Goal: Information Seeking & Learning: Learn about a topic

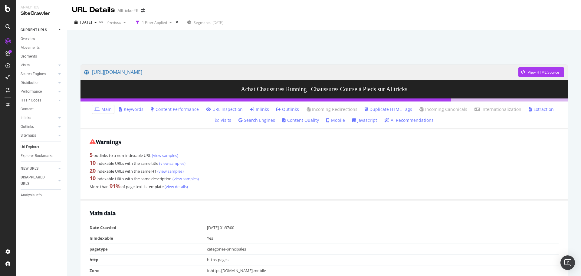
drag, startPoint x: 29, startPoint y: 144, endPoint x: 42, endPoint y: 149, distance: 14.1
click at [29, 144] on div "Url Explorer" at bounding box center [30, 147] width 19 height 6
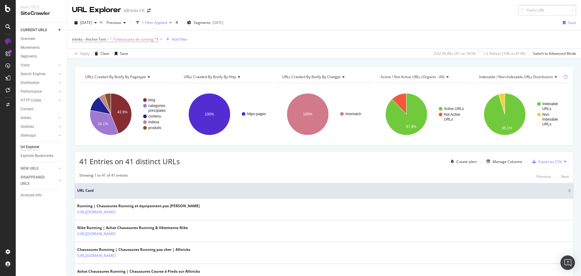
click at [545, 11] on input at bounding box center [547, 10] width 58 height 11
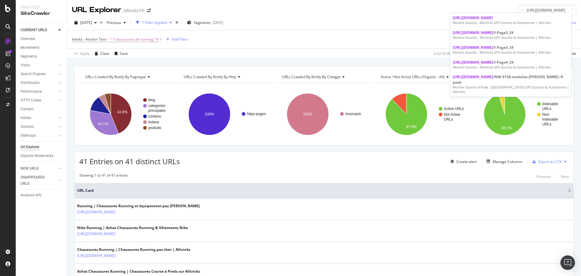
type input "https://www.alltricks.fr/C-136960-suunto"
click at [512, 21] on div "Montre Suunto : Montres GPS Suunto & Accessoires | Alltricks" at bounding box center [511, 22] width 116 height 5
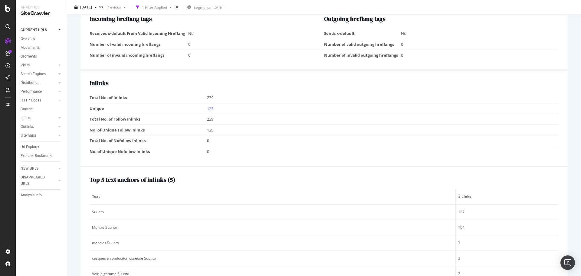
scroll to position [605, 0]
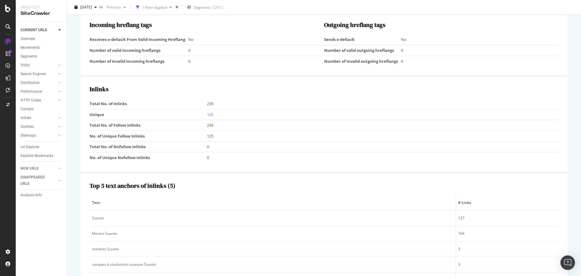
click at [211, 111] on td "125" at bounding box center [383, 114] width 352 height 11
click at [209, 115] on link "125" at bounding box center [210, 114] width 6 height 5
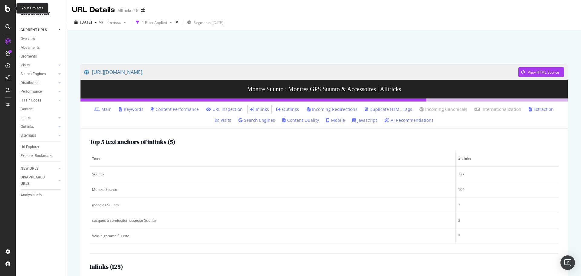
click at [6, 8] on icon at bounding box center [7, 8] width 5 height 7
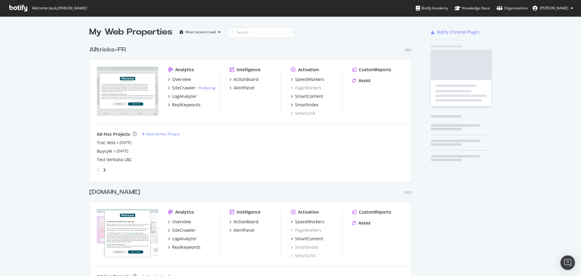
scroll to position [271, 572]
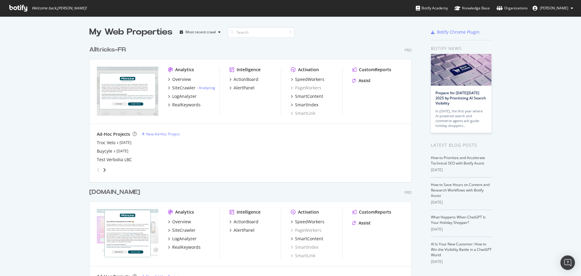
click at [101, 147] on div "Troc Velo Sep 19th 25 Buycyle Aug 18th 25 Test Verbolia LBC" at bounding box center [250, 151] width 307 height 23
click at [105, 143] on div "Troc Velo" at bounding box center [106, 143] width 18 height 6
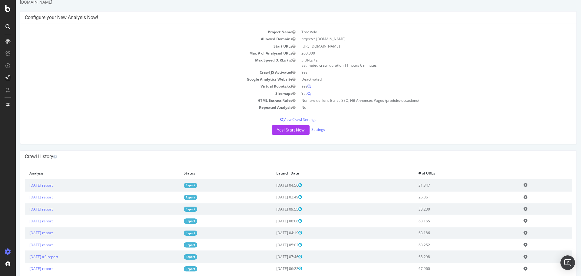
scroll to position [30, 0]
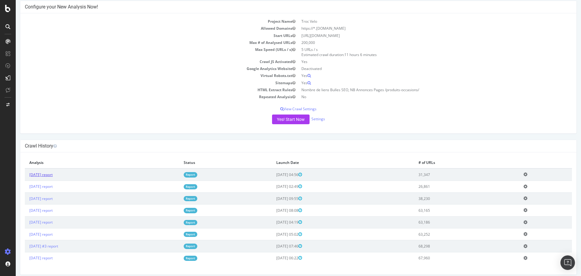
drag, startPoint x: 44, startPoint y: 175, endPoint x: 54, endPoint y: 174, distance: 9.4
click at [44, 175] on link "[DATE] report" at bounding box center [40, 174] width 23 height 5
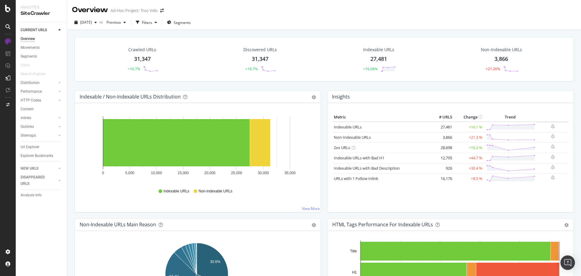
click at [28, 148] on div "Url Explorer" at bounding box center [30, 147] width 19 height 6
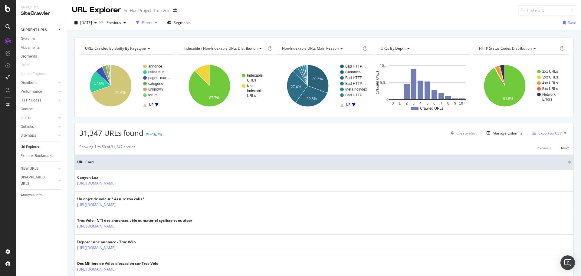
click at [160, 20] on div "Filters" at bounding box center [146, 22] width 26 height 9
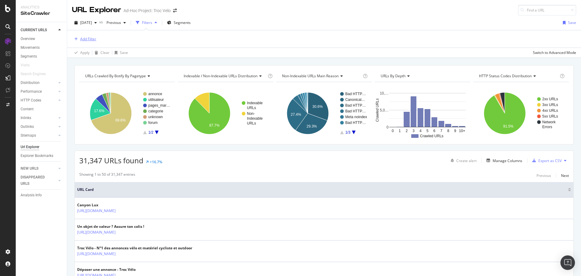
click at [87, 35] on button "Add Filter" at bounding box center [84, 38] width 24 height 7
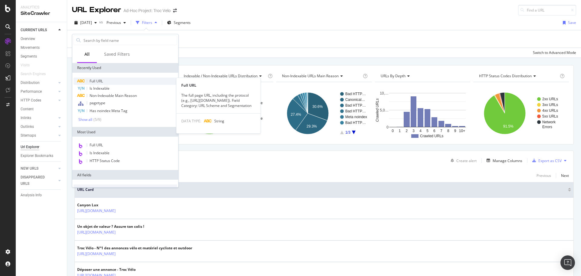
click at [94, 82] on span "Full URL" at bounding box center [96, 80] width 13 height 5
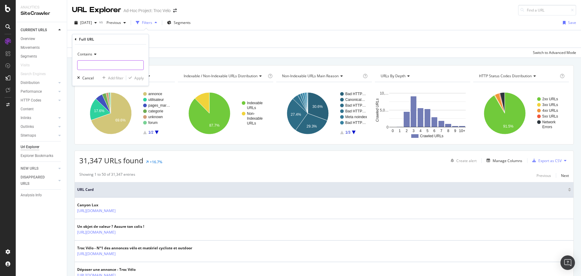
click at [99, 66] on input "text" at bounding box center [110, 65] width 66 height 10
click at [91, 55] on span "Contains" at bounding box center [84, 53] width 15 height 5
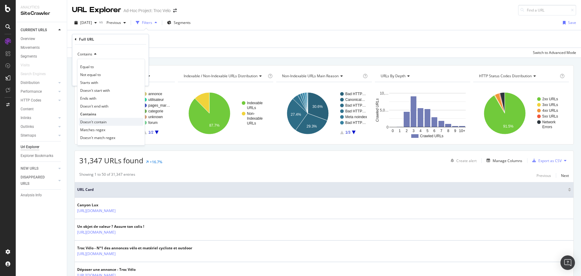
click at [101, 120] on span "Doesn't contain" at bounding box center [93, 121] width 26 height 5
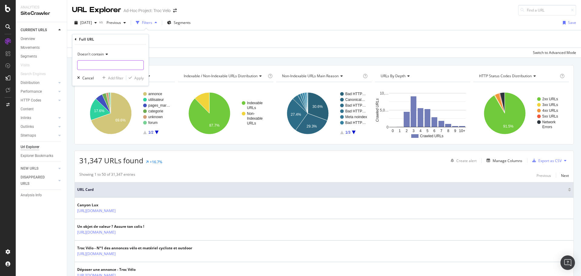
click at [97, 64] on input "text" at bounding box center [110, 65] width 66 height 10
type input "?"
click at [135, 81] on button "Apply" at bounding box center [135, 78] width 18 height 6
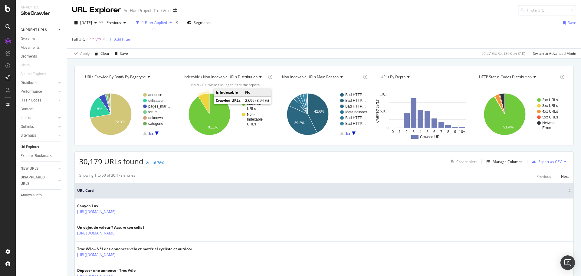
click at [207, 104] on icon "A chart." at bounding box center [203, 103] width 11 height 21
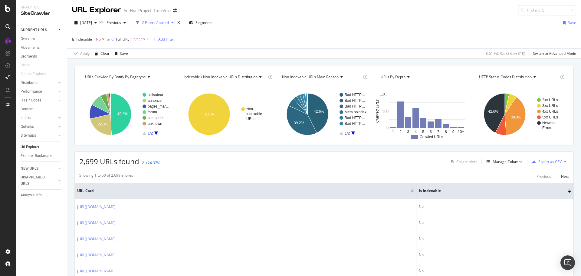
click at [103, 39] on icon at bounding box center [103, 39] width 5 height 6
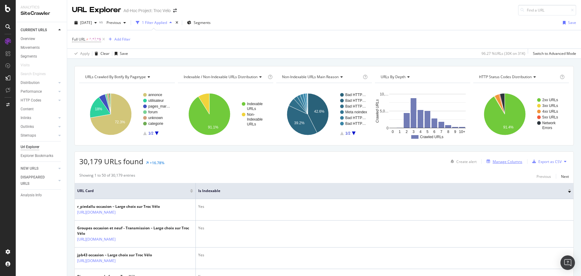
click at [512, 163] on div "Manage Columns" at bounding box center [508, 161] width 30 height 5
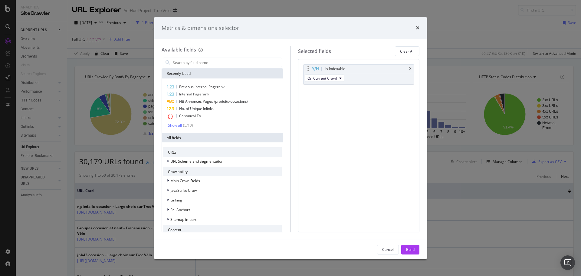
click at [408, 69] on div "Is Indexable" at bounding box center [359, 68] width 111 height 8
click at [410, 68] on icon "times" at bounding box center [410, 69] width 3 height 4
click at [420, 28] on div "Metrics & dimensions selector" at bounding box center [290, 28] width 272 height 22
click at [413, 247] on div "Build" at bounding box center [410, 249] width 8 height 5
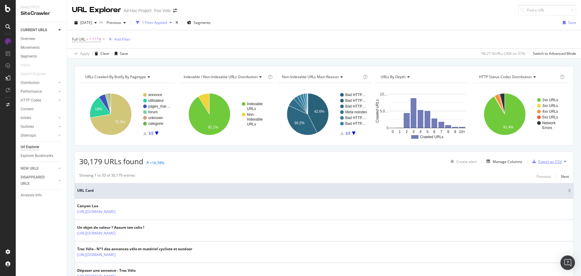
click at [538, 162] on div "Export as CSV" at bounding box center [549, 161] width 23 height 5
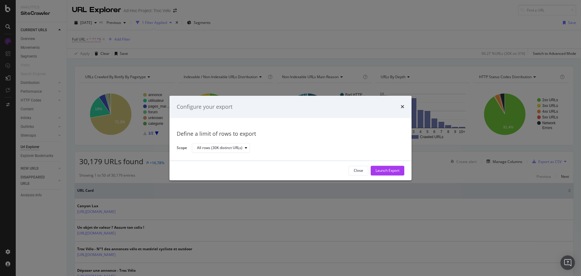
click at [374, 172] on button "Launch Export" at bounding box center [388, 171] width 34 height 10
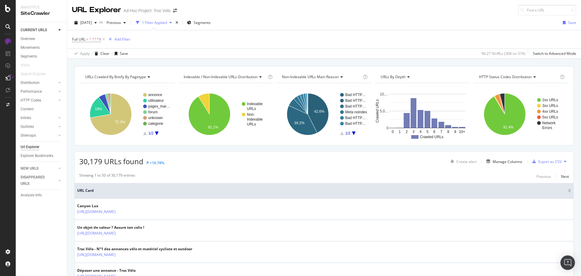
click at [10, 81] on div at bounding box center [8, 78] width 10 height 10
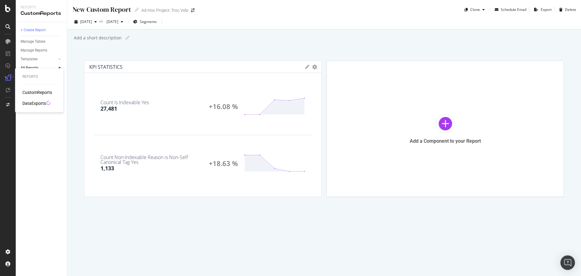
click at [33, 102] on div "DataExports" at bounding box center [34, 103] width 24 height 6
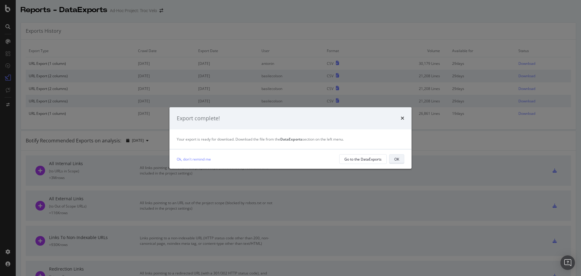
click at [398, 156] on div "OK" at bounding box center [396, 158] width 5 height 5
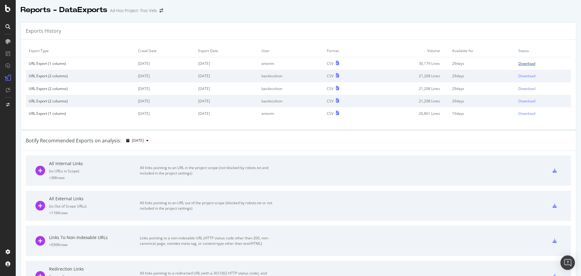
click at [524, 62] on div "Download" at bounding box center [526, 63] width 17 height 5
click at [7, 8] on icon at bounding box center [7, 8] width 5 height 7
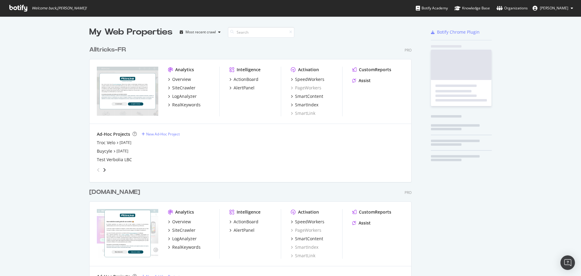
scroll to position [271, 572]
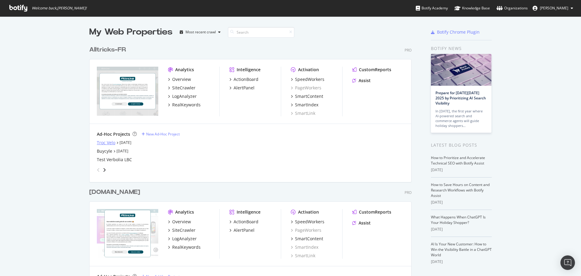
click at [103, 141] on div "Troc Velo" at bounding box center [106, 143] width 18 height 6
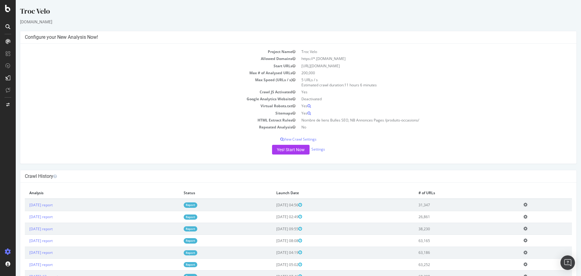
click at [56, 209] on td "[DATE] report" at bounding box center [102, 205] width 154 height 12
click at [53, 207] on link "[DATE] report" at bounding box center [40, 204] width 23 height 5
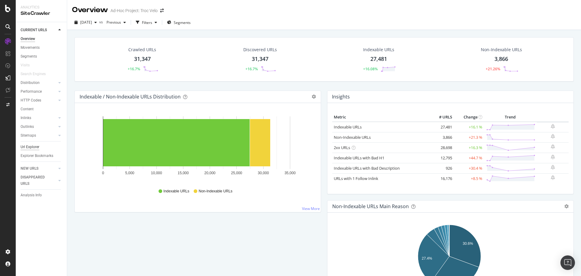
click at [32, 145] on div "Url Explorer" at bounding box center [30, 147] width 19 height 6
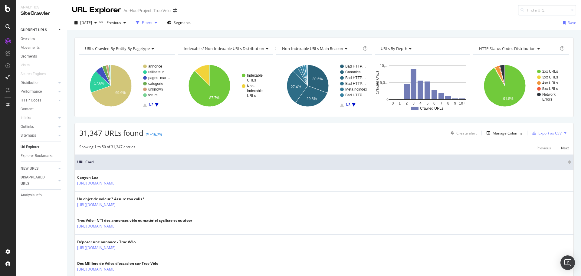
click at [160, 27] on div "Filters" at bounding box center [146, 22] width 26 height 9
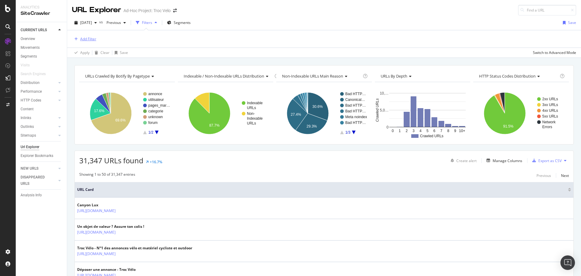
click at [90, 41] on div "Add Filter" at bounding box center [88, 38] width 16 height 5
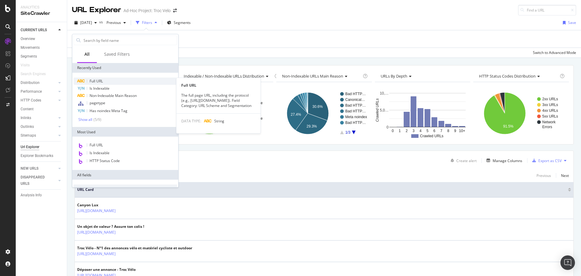
click at [103, 79] on span "Full URL" at bounding box center [96, 80] width 13 height 5
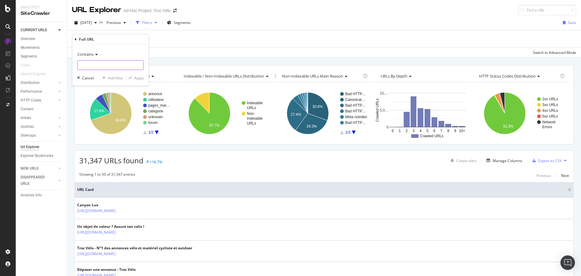
click at [101, 66] on input "text" at bounding box center [110, 65] width 66 height 10
paste input "?p=270"
type input "?p="
click at [134, 78] on div "button" at bounding box center [130, 78] width 8 height 4
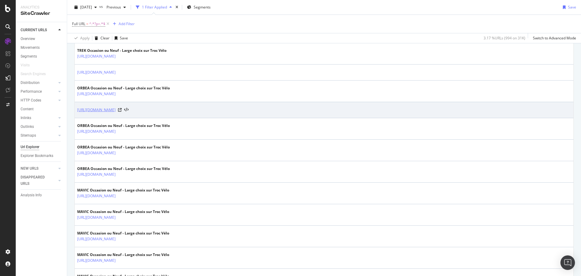
scroll to position [212, 0]
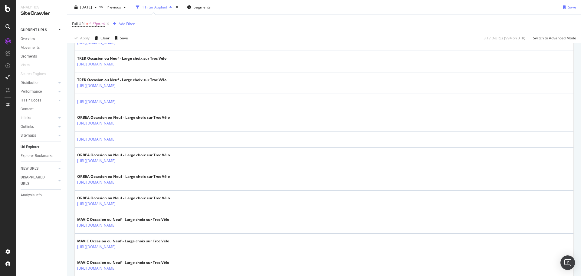
drag, startPoint x: 36, startPoint y: 149, endPoint x: 420, endPoint y: 0, distance: 411.7
click at [36, 149] on div "Url Explorer" at bounding box center [30, 147] width 19 height 6
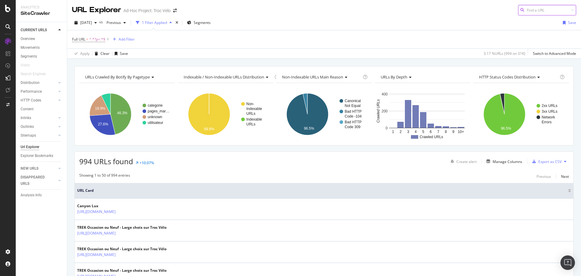
click at [531, 6] on input at bounding box center [547, 10] width 58 height 11
paste input "[URL][DOMAIN_NAME]"
type input "[URL][DOMAIN_NAME]"
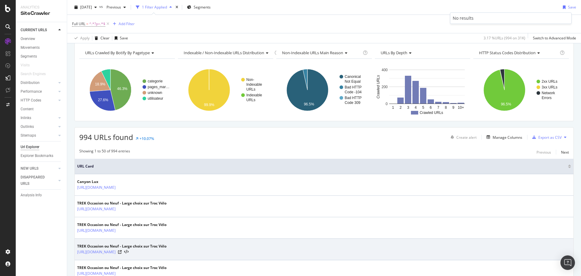
scroll to position [0, 0]
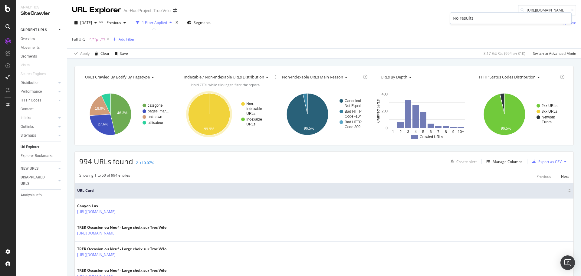
click at [94, 38] on span "^.*?p=.*$" at bounding box center [97, 39] width 16 height 8
click at [108, 64] on input "?p=" at bounding box center [105, 65] width 57 height 10
paste input "[URL][DOMAIN_NAME]"
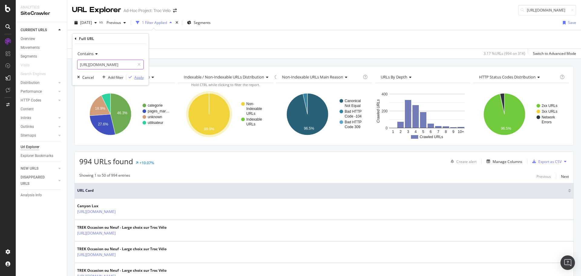
type input "[URL][DOMAIN_NAME]"
click at [142, 77] on div "Apply" at bounding box center [138, 77] width 9 height 5
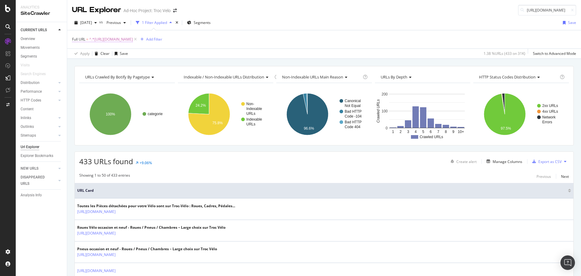
click at [133, 39] on span "^.*[URL][DOMAIN_NAME]" at bounding box center [111, 39] width 44 height 8
click at [118, 62] on input "[URL][DOMAIN_NAME]" at bounding box center [105, 65] width 57 height 10
type input "[URL][DOMAIN_NAME]?"
click at [139, 80] on button "Apply" at bounding box center [135, 77] width 18 height 6
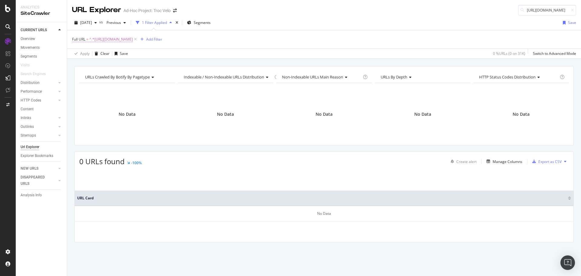
click at [133, 37] on span "^.*[URL][DOMAIN_NAME]" at bounding box center [111, 39] width 44 height 8
click at [118, 69] on input "[URL][DOMAIN_NAME]?" at bounding box center [105, 65] width 57 height 10
click at [140, 76] on div "Apply" at bounding box center [138, 77] width 9 height 5
click at [133, 38] on span "^.*[URL][DOMAIN_NAME]" at bounding box center [111, 39] width 44 height 8
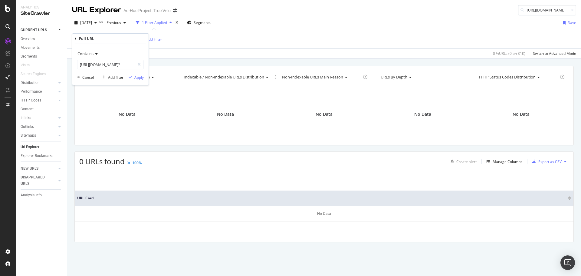
click at [137, 83] on div "Contains [URL][DOMAIN_NAME]? Cancel Add filter Apply" at bounding box center [110, 64] width 76 height 41
click at [138, 80] on button "Apply" at bounding box center [135, 77] width 18 height 6
click at [160, 35] on div "Full URL = ^.*[URL][DOMAIN_NAME] Add Filter" at bounding box center [324, 39] width 504 height 18
click at [133, 39] on span "^.*[URL][DOMAIN_NAME]" at bounding box center [111, 39] width 44 height 8
click at [123, 65] on input "[URL][DOMAIN_NAME]?" at bounding box center [105, 65] width 57 height 10
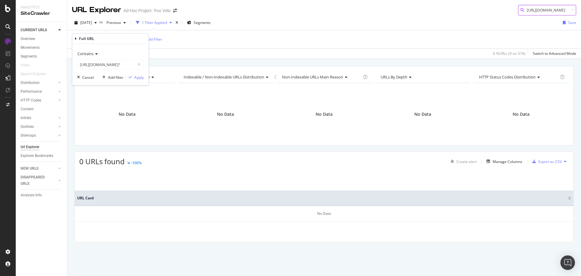
click at [551, 5] on input "[URL][DOMAIN_NAME]" at bounding box center [547, 10] width 58 height 11
paste input
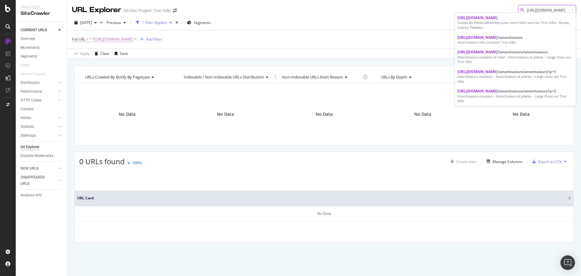
type input "[URL][DOMAIN_NAME]"
click at [133, 38] on span "^.*[URL][DOMAIN_NAME]" at bounding box center [111, 39] width 44 height 8
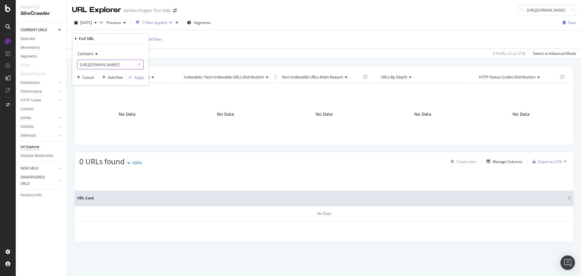
click at [112, 66] on input "[URL][DOMAIN_NAME]?" at bounding box center [105, 65] width 57 height 10
click at [219, 44] on div "Full URL = ^.*[URL][DOMAIN_NAME] Add Filter" at bounding box center [324, 39] width 504 height 18
click at [133, 39] on span "^.*[URL][DOMAIN_NAME]" at bounding box center [111, 39] width 44 height 8
click at [123, 62] on input "[URL][DOMAIN_NAME]?" at bounding box center [105, 65] width 57 height 10
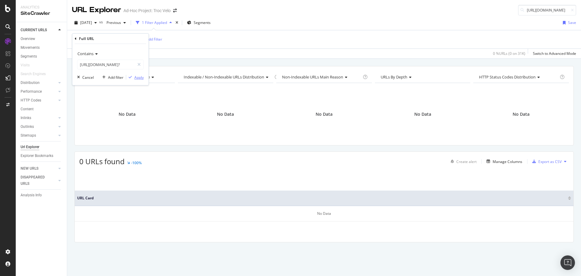
click at [139, 77] on div "Apply" at bounding box center [138, 77] width 9 height 5
click at [133, 38] on span "^.*[URL][DOMAIN_NAME]" at bounding box center [111, 39] width 44 height 8
click at [118, 64] on input "[URL][DOMAIN_NAME]?" at bounding box center [105, 65] width 57 height 10
